Goal: Navigation & Orientation: Understand site structure

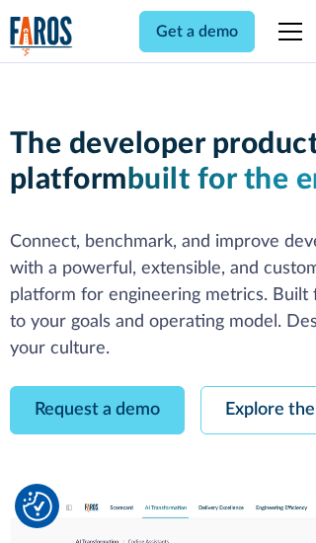
scroll to position [113, 0]
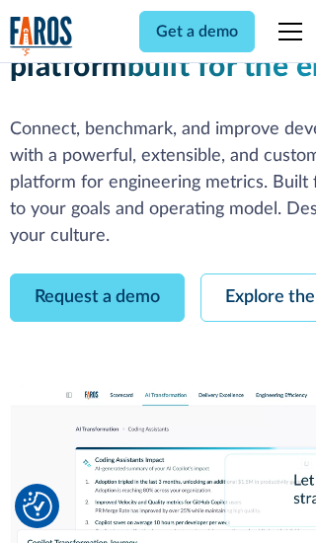
click at [97, 273] on link "Request a demo" at bounding box center [97, 297] width 175 height 48
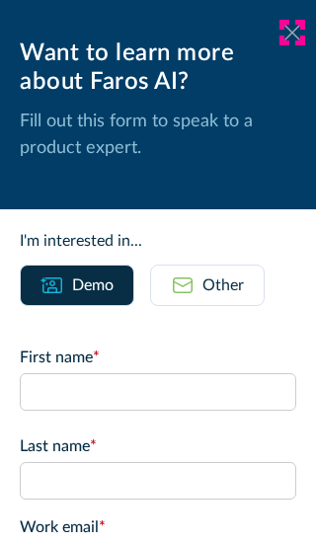
click at [292, 33] on icon at bounding box center [292, 32] width 16 height 15
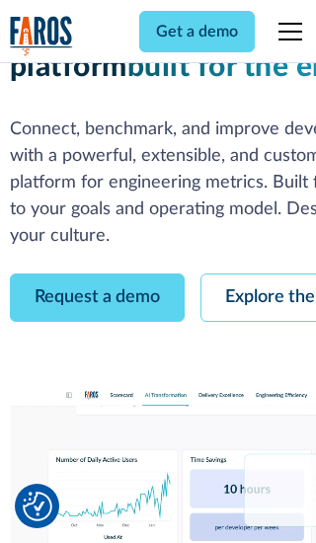
click at [258, 273] on link "Explore the platform" at bounding box center [305, 297] width 210 height 48
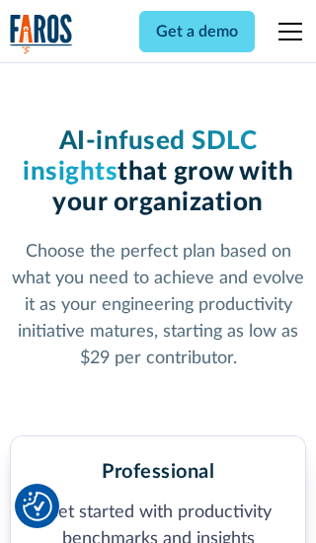
scroll to position [3059, 0]
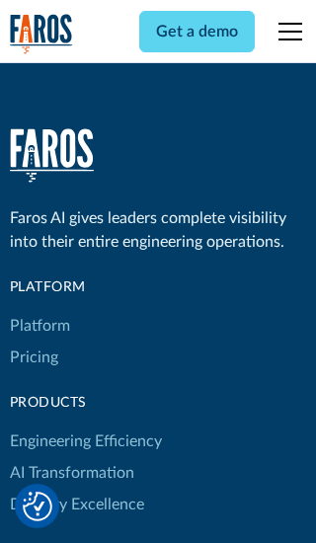
click at [38, 310] on link "Platform" at bounding box center [40, 326] width 60 height 32
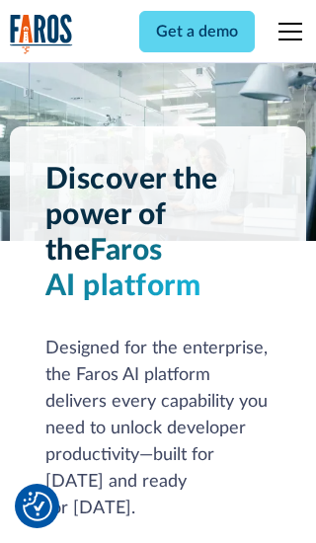
scroll to position [15460, 0]
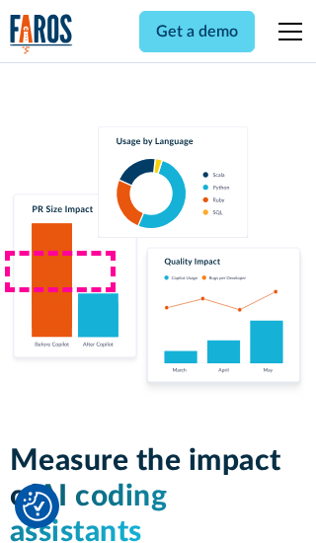
scroll to position [12202, 0]
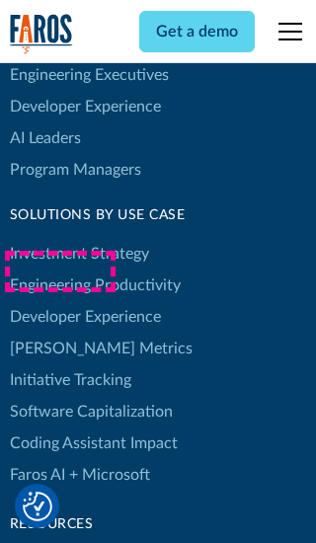
click at [59, 333] on link "[PERSON_NAME] Metrics" at bounding box center [101, 349] width 183 height 32
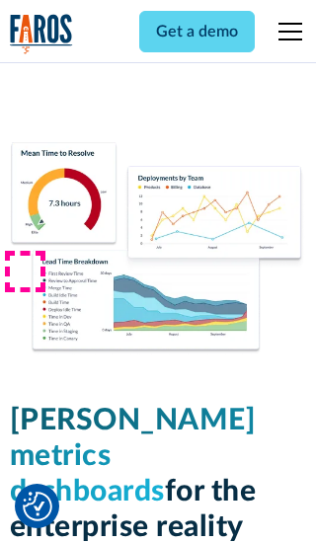
scroll to position [8643, 0]
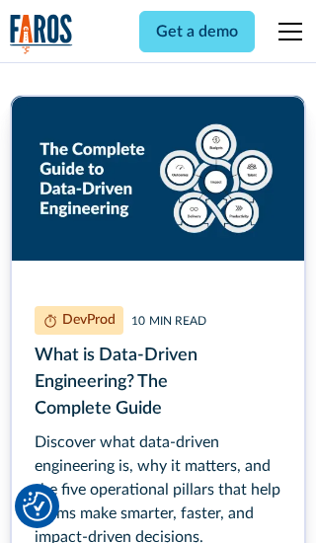
scroll to position [8904, 0]
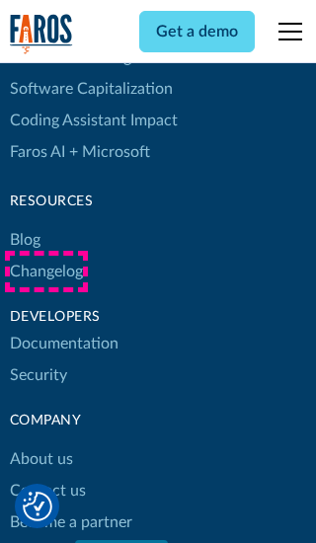
click at [45, 271] on link "Changelog" at bounding box center [46, 272] width 73 height 32
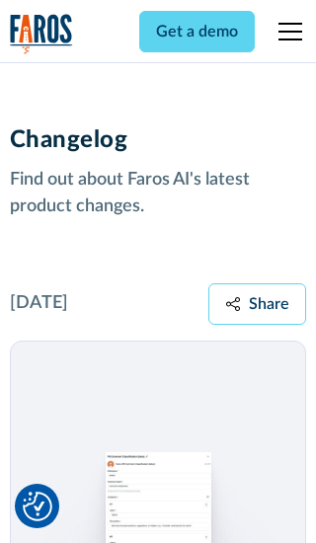
scroll to position [23842, 0]
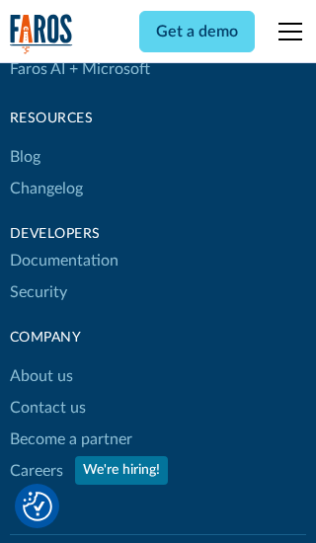
click at [40, 360] on link "About us" at bounding box center [41, 376] width 63 height 32
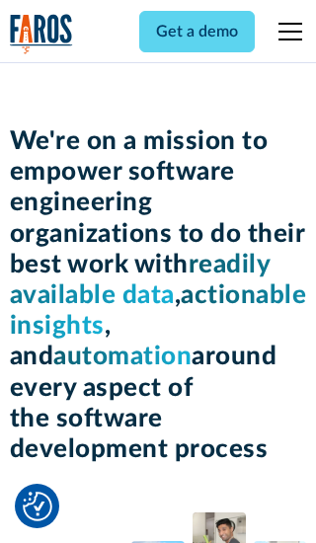
scroll to position [6807, 0]
